Goal: Submit feedback/report problem

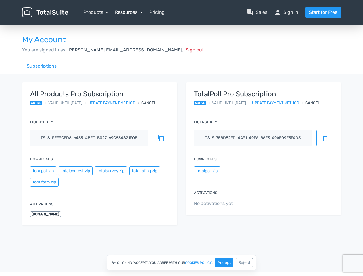
click at [128, 12] on link "Resources" at bounding box center [129, 11] width 28 height 5
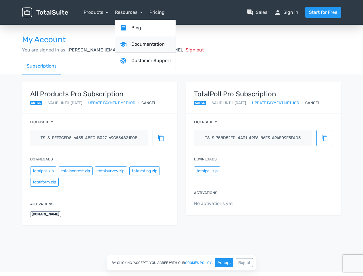
click at [143, 50] on link "school Documentation" at bounding box center [145, 44] width 60 height 16
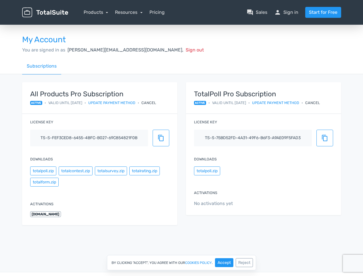
click at [155, 103] on div "Cancel" at bounding box center [148, 102] width 15 height 5
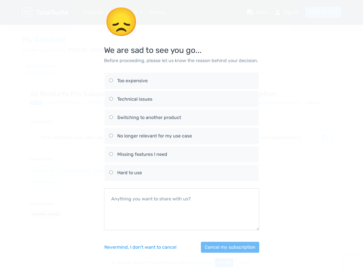
click at [161, 138] on div "No longer relevant for my use case" at bounding box center [185, 135] width 137 height 7
click at [113, 137] on input "No longer relevant for my use case" at bounding box center [111, 136] width 4 height 4
radio input "true"
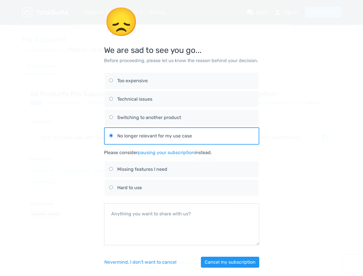
click at [43, 171] on div "😞 We are sad to see you go... Before proceeding, please let us know the reason …" at bounding box center [182, 140] width 328 height 281
click at [75, 171] on div "😞 We are sad to see you go... Before proceeding, please let us know the reason …" at bounding box center [182, 140] width 328 height 281
click at [111, 171] on label "Missing features I need" at bounding box center [181, 169] width 145 height 16
click at [111, 171] on input "Missing features I need" at bounding box center [111, 169] width 4 height 4
radio input "true"
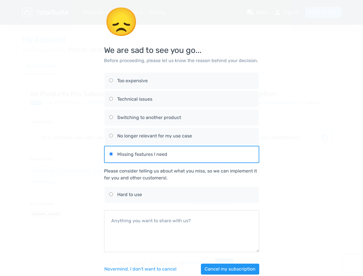
click at [144, 171] on div "Please consider telling us about what you miss, so we can implement it for you …" at bounding box center [181, 175] width 155 height 14
click at [44, 182] on div "😞 We are sad to see you go... Before proceeding, please let us know the reason …" at bounding box center [182, 144] width 328 height 288
click at [320, 103] on div "😞 We are sad to see you go... Before proceeding, please let us know the reason …" at bounding box center [182, 144] width 328 height 288
